Goal: Find specific page/section: Find specific page/section

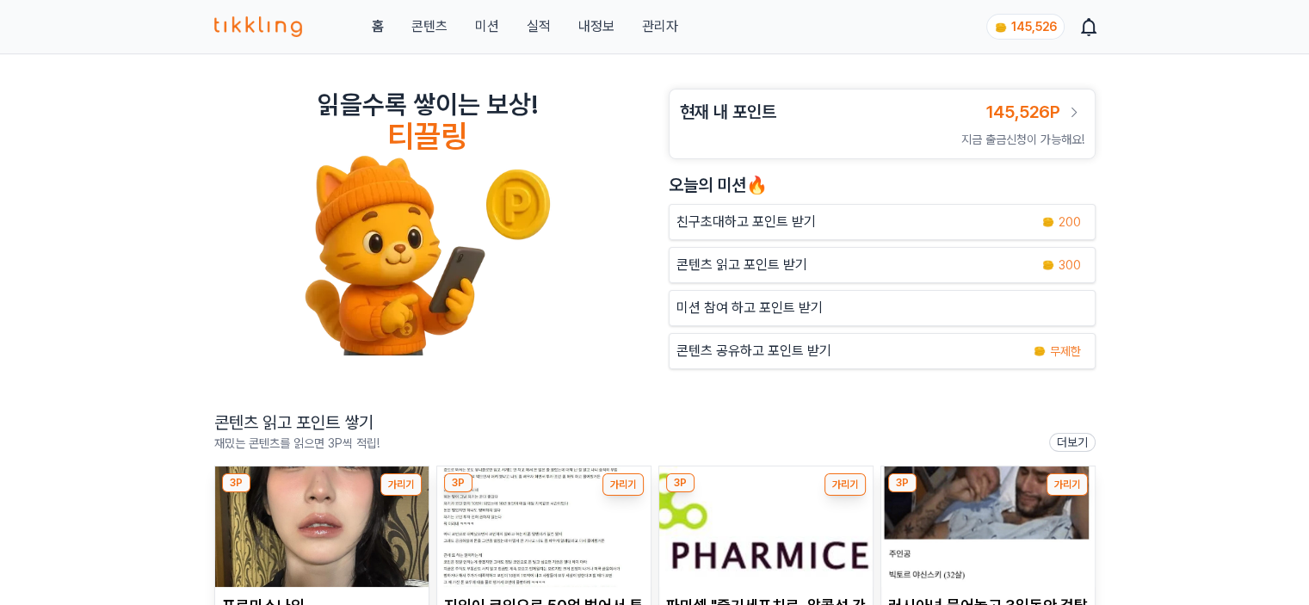
click at [669, 36] on link "관리자" at bounding box center [659, 26] width 36 height 21
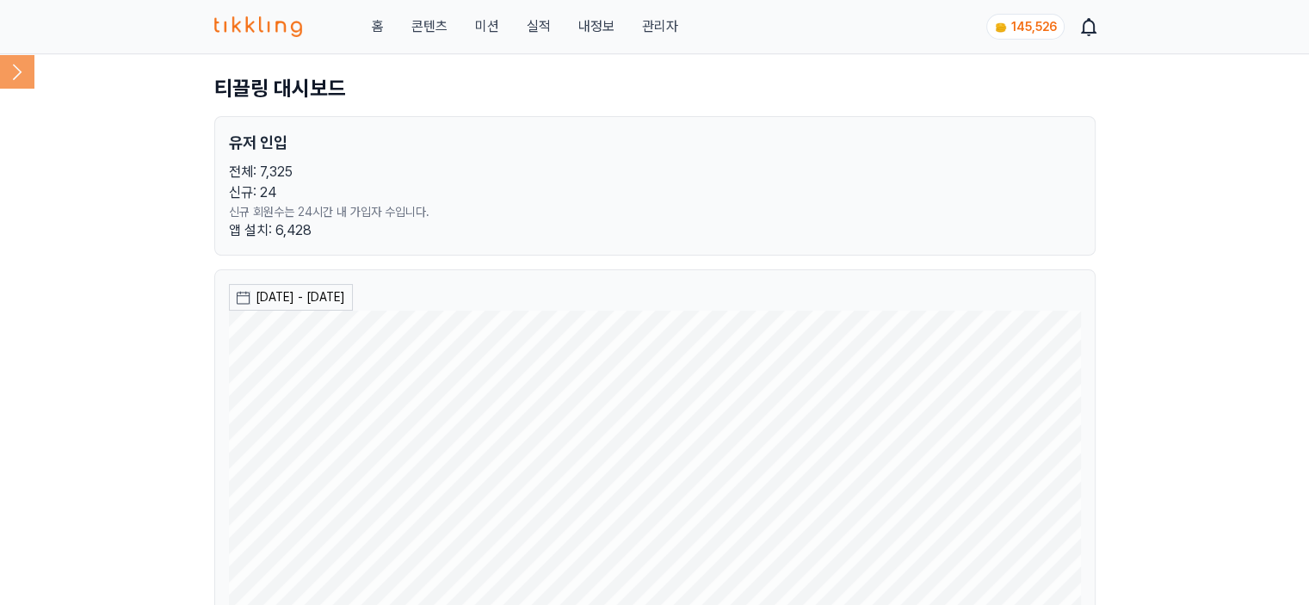
click at [14, 72] on icon at bounding box center [17, 71] width 34 height 34
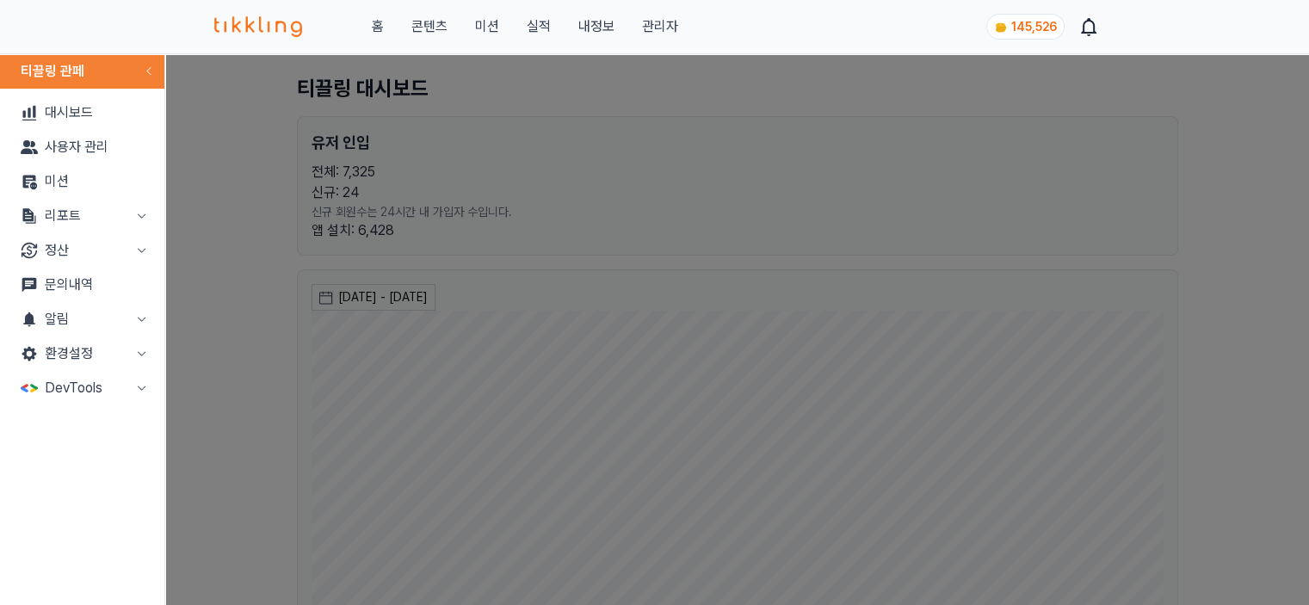
click at [56, 231] on button "리포트" at bounding box center [82, 216] width 151 height 34
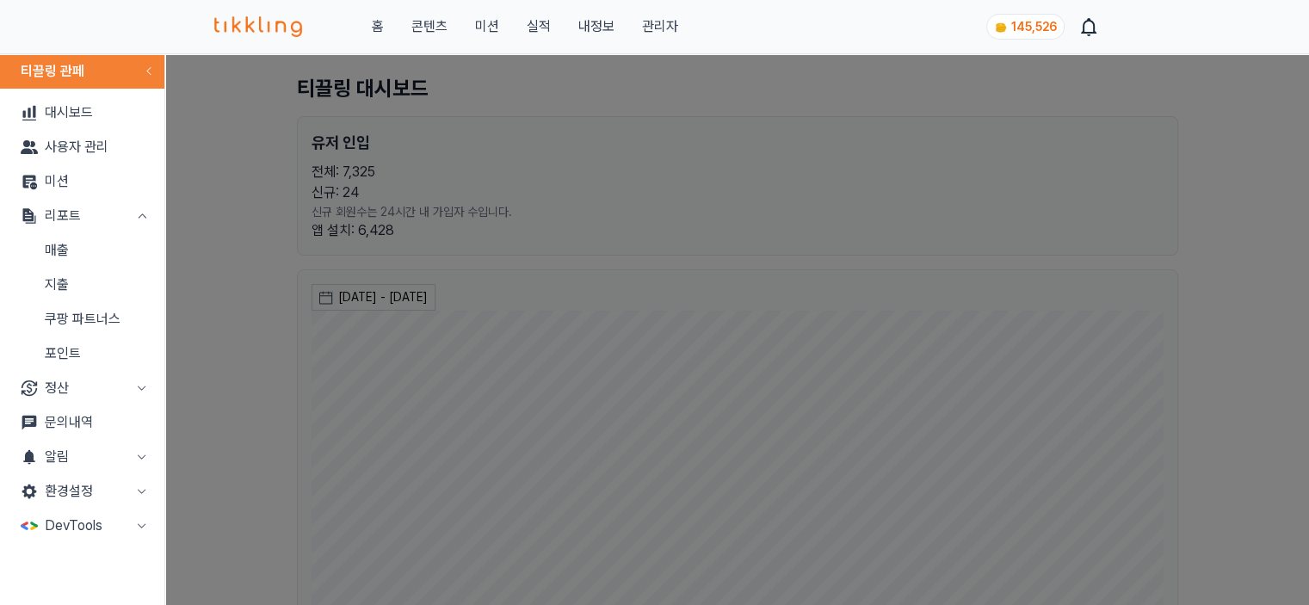
click at [58, 254] on link "매출" at bounding box center [82, 250] width 151 height 34
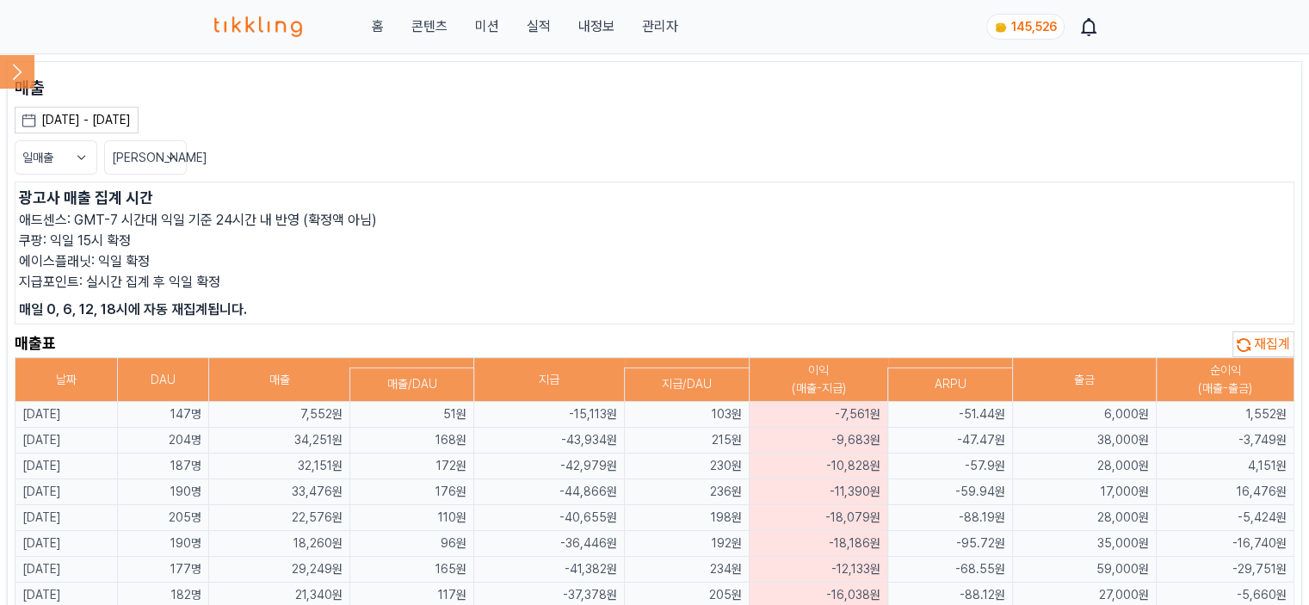
click at [1259, 340] on span "재집계" at bounding box center [1272, 344] width 36 height 16
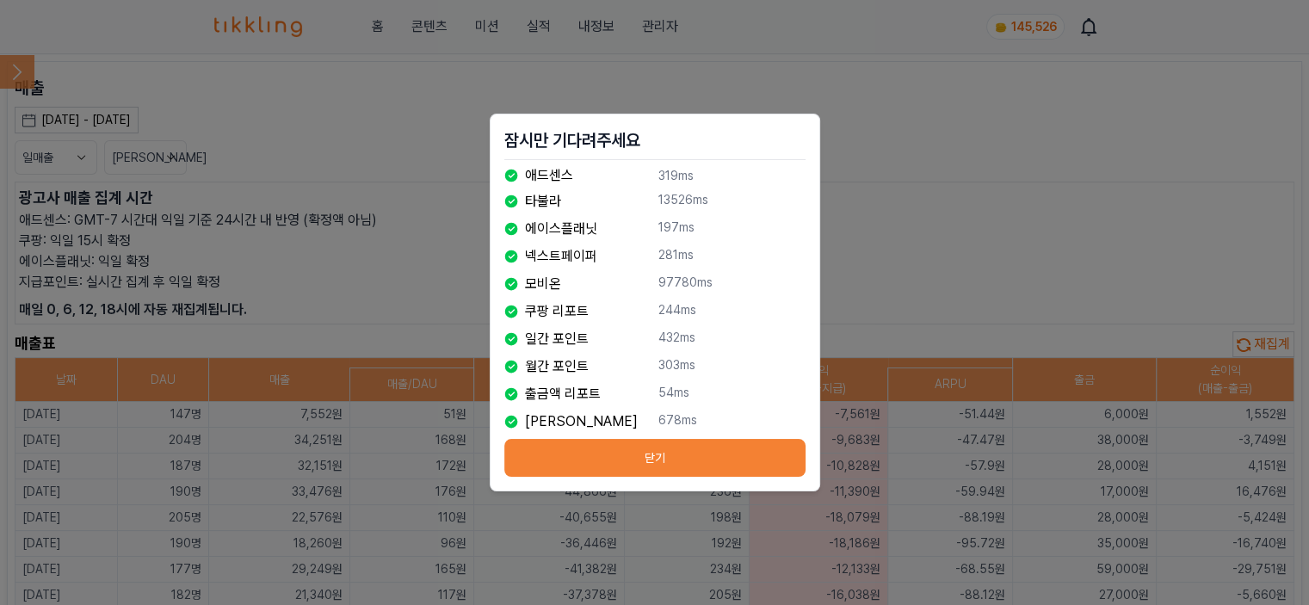
click at [631, 456] on button "닫기" at bounding box center [654, 458] width 301 height 38
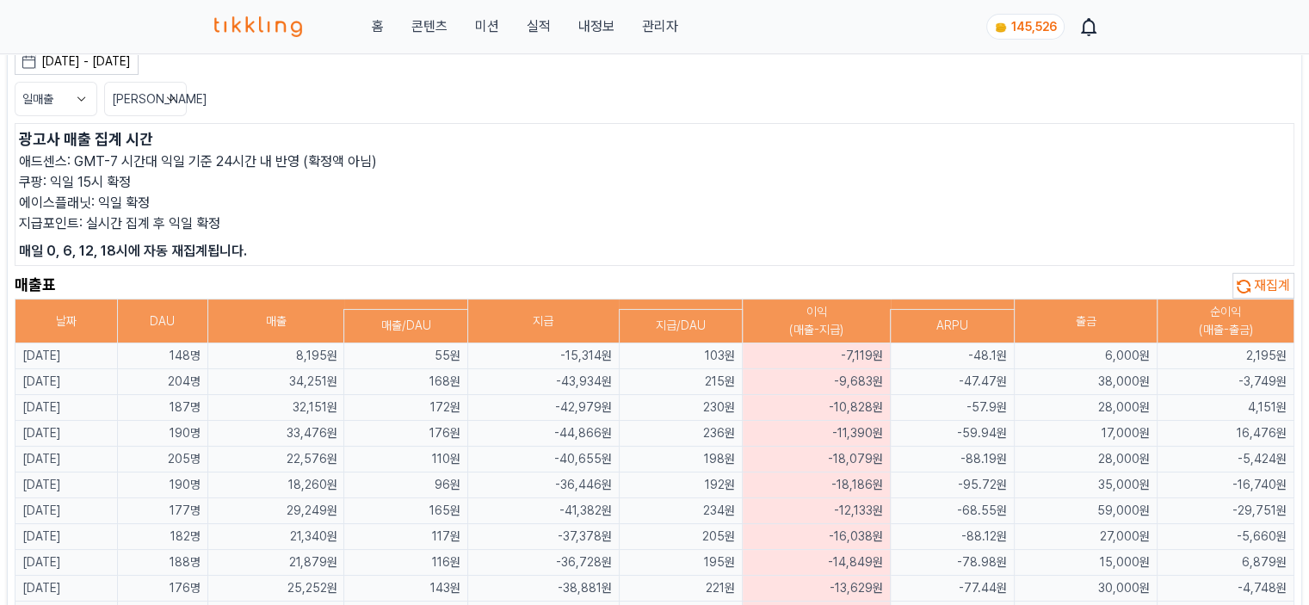
scroll to position [86, 0]
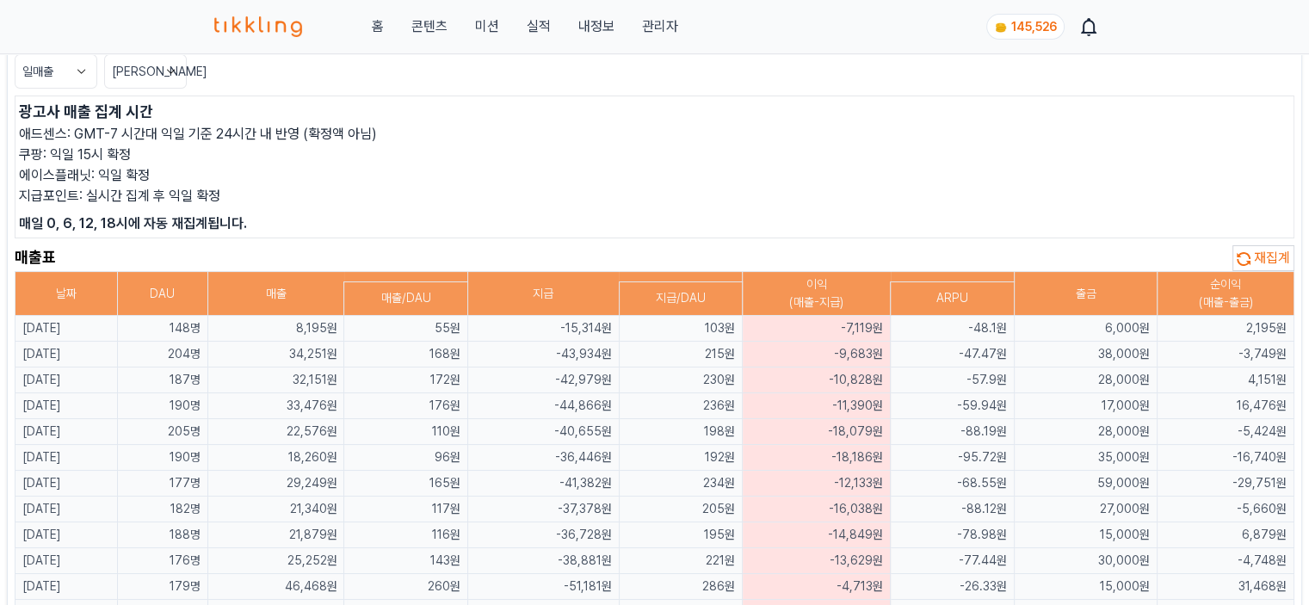
click at [1259, 258] on span "재집계" at bounding box center [1272, 257] width 36 height 16
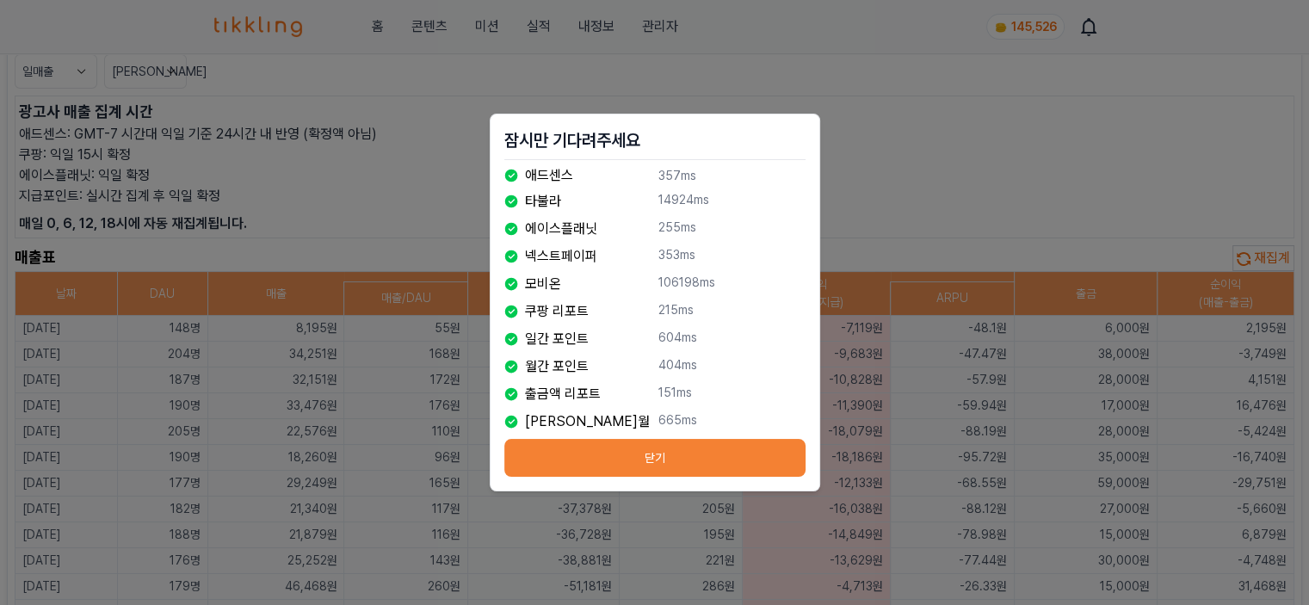
click at [627, 465] on button "닫기" at bounding box center [654, 458] width 301 height 38
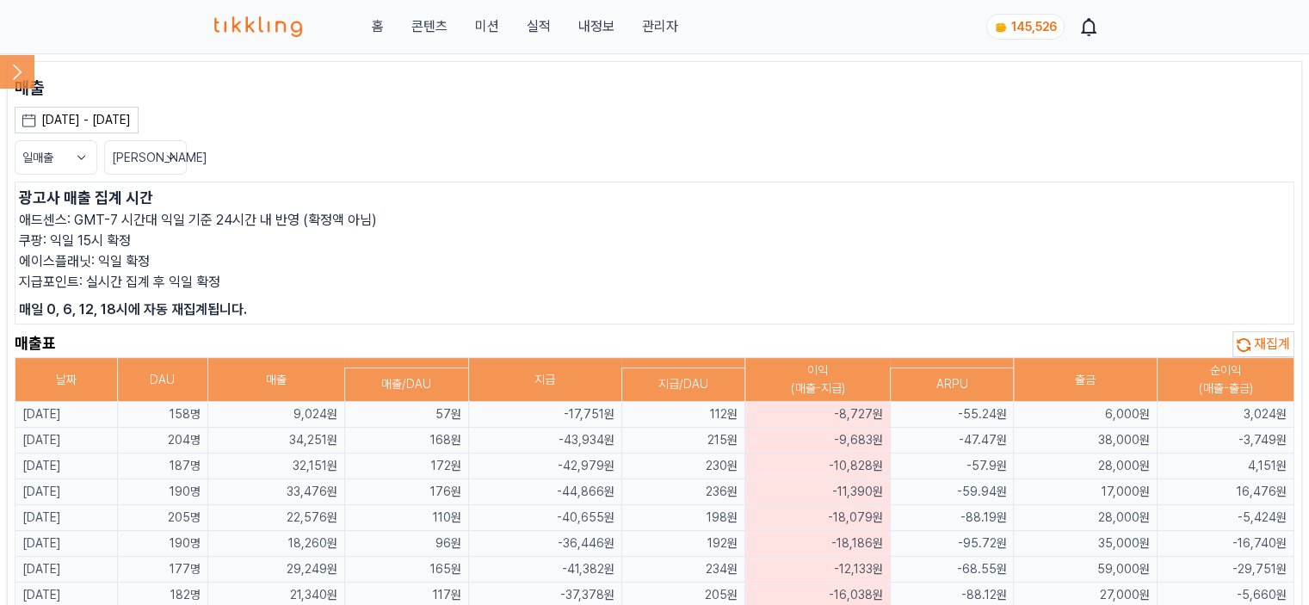
click at [22, 79] on icon at bounding box center [17, 71] width 34 height 34
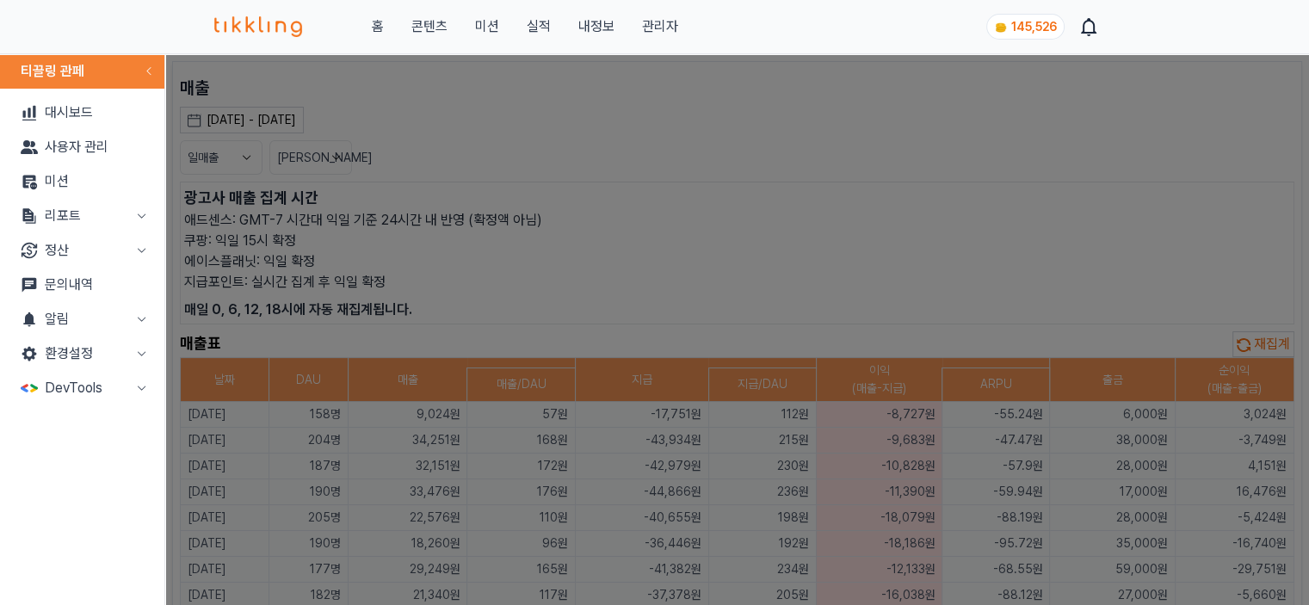
click at [54, 220] on button "리포트" at bounding box center [82, 216] width 151 height 34
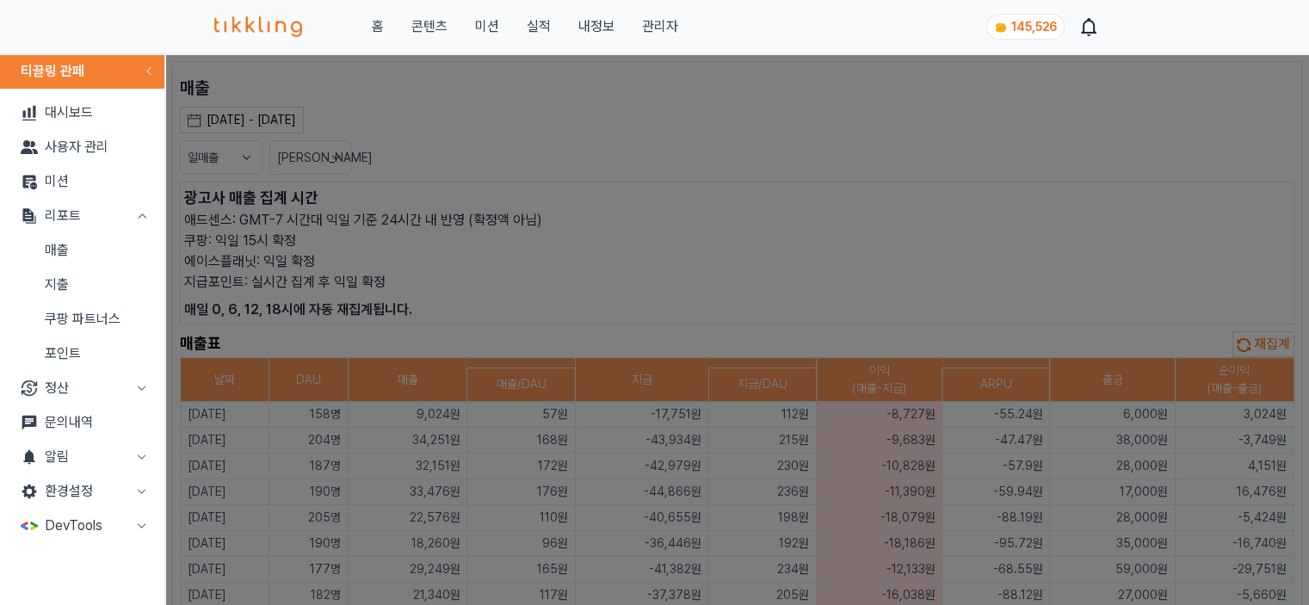
click at [67, 283] on link "지출" at bounding box center [82, 285] width 151 height 34
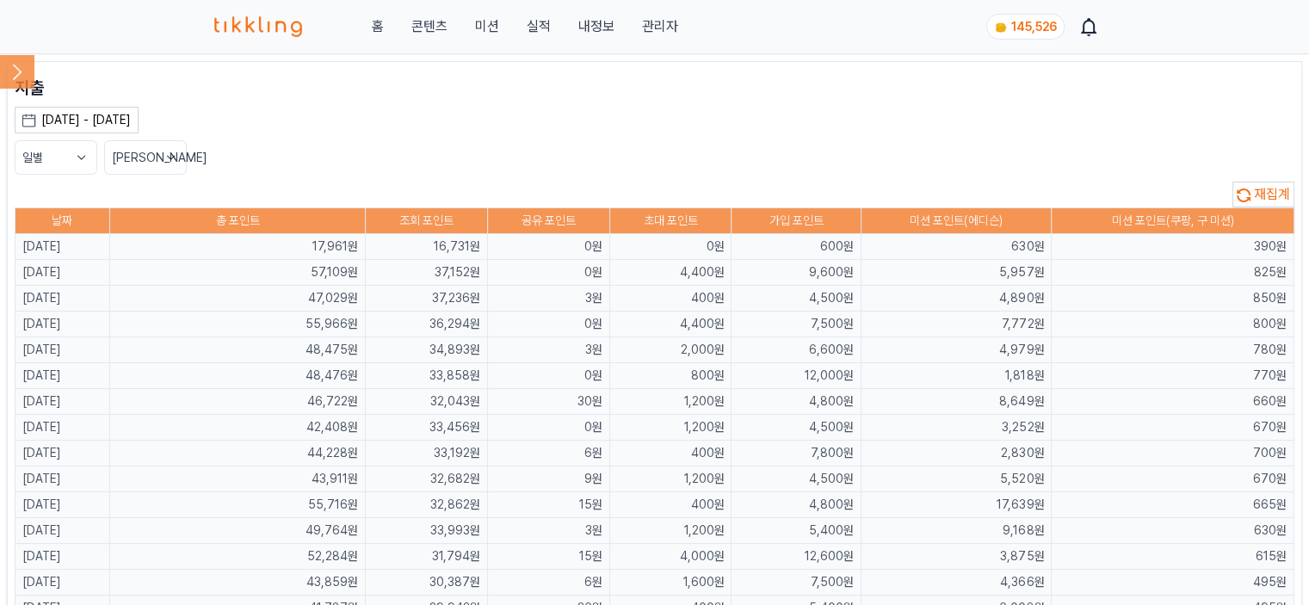
click at [1259, 195] on span "재집계" at bounding box center [1272, 194] width 36 height 16
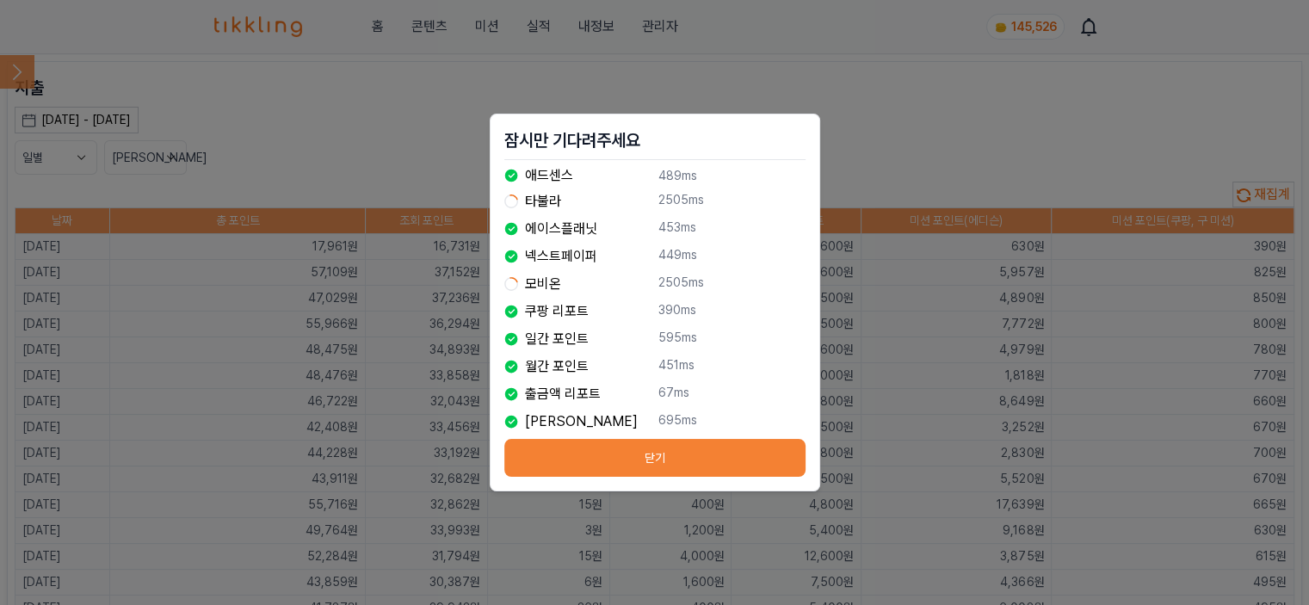
click at [692, 457] on button "닫기" at bounding box center [654, 458] width 301 height 38
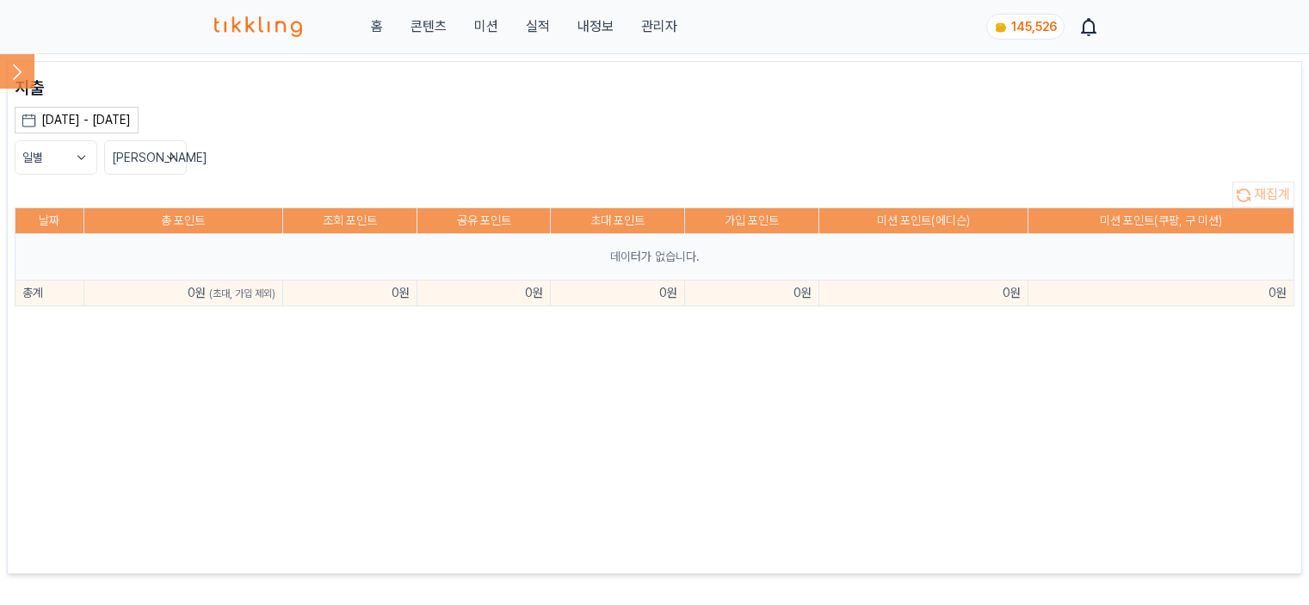
drag, startPoint x: 0, startPoint y: 0, endPoint x: 613, endPoint y: 145, distance: 629.4
click at [613, 145] on div "일별 최신순" at bounding box center [654, 157] width 1279 height 34
